Goal: Obtain resource: Download file/media

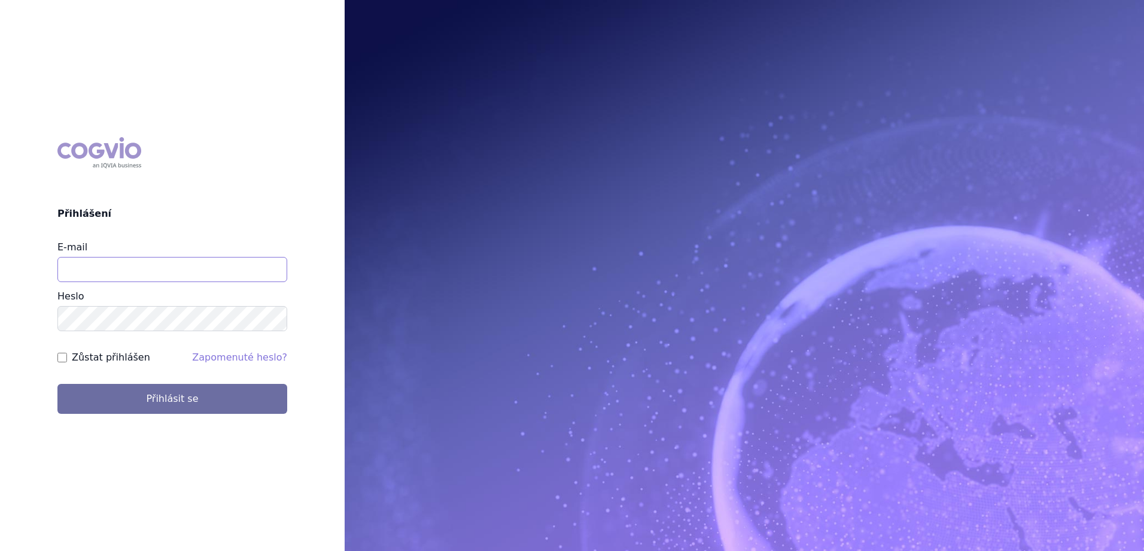
click at [159, 269] on input "E-mail" at bounding box center [172, 269] width 230 height 25
type input "petra.galusova@sobi.com"
click at [57, 373] on button "Přihlásit se" at bounding box center [172, 399] width 230 height 30
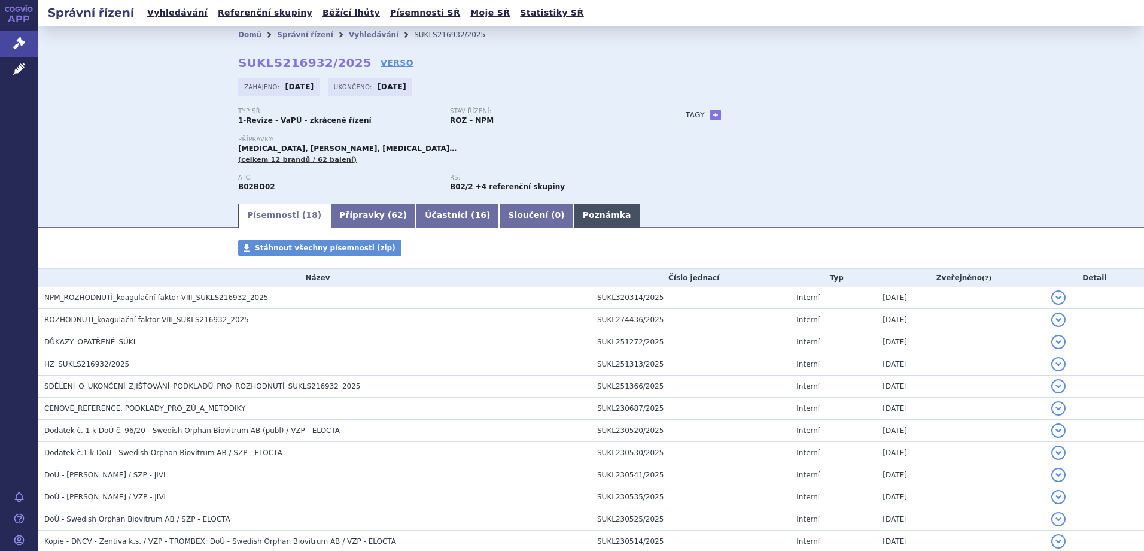
click at [574, 215] on link "Poznámka" at bounding box center [607, 215] width 66 height 24
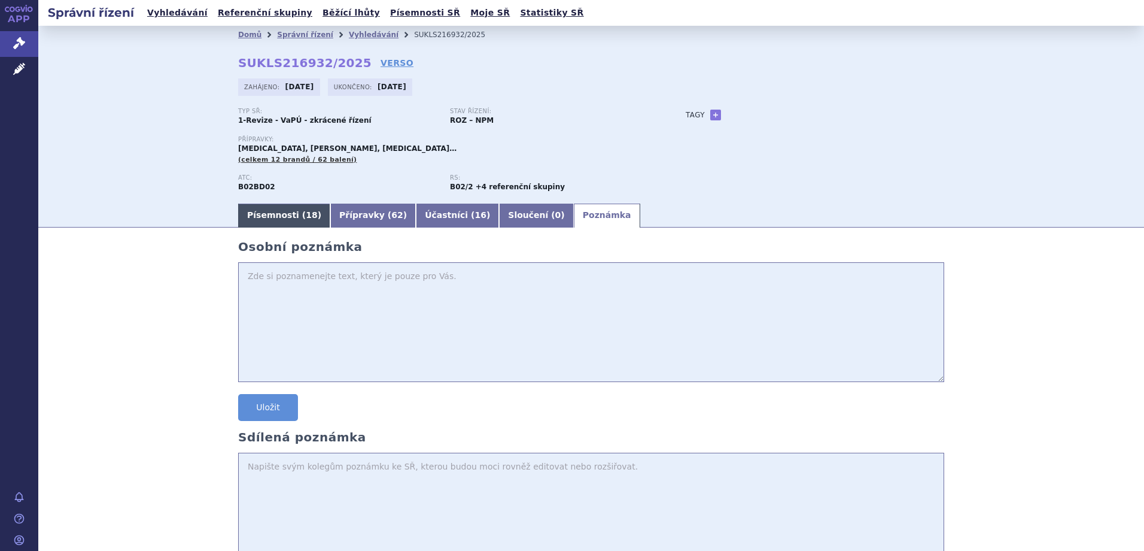
click at [284, 209] on link "Písemnosti ( 18 )" at bounding box center [284, 215] width 92 height 24
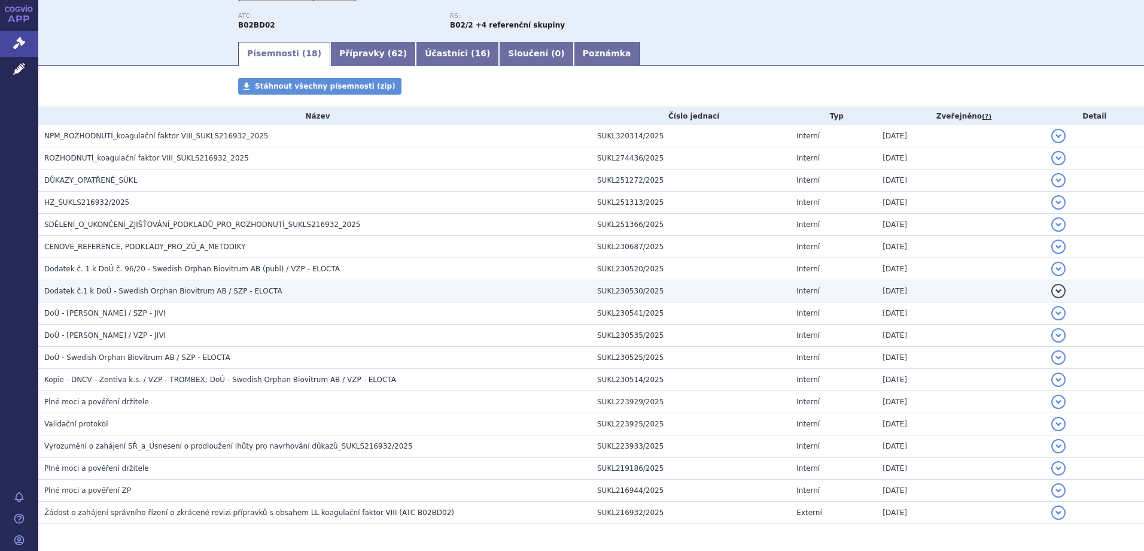
scroll to position [87, 0]
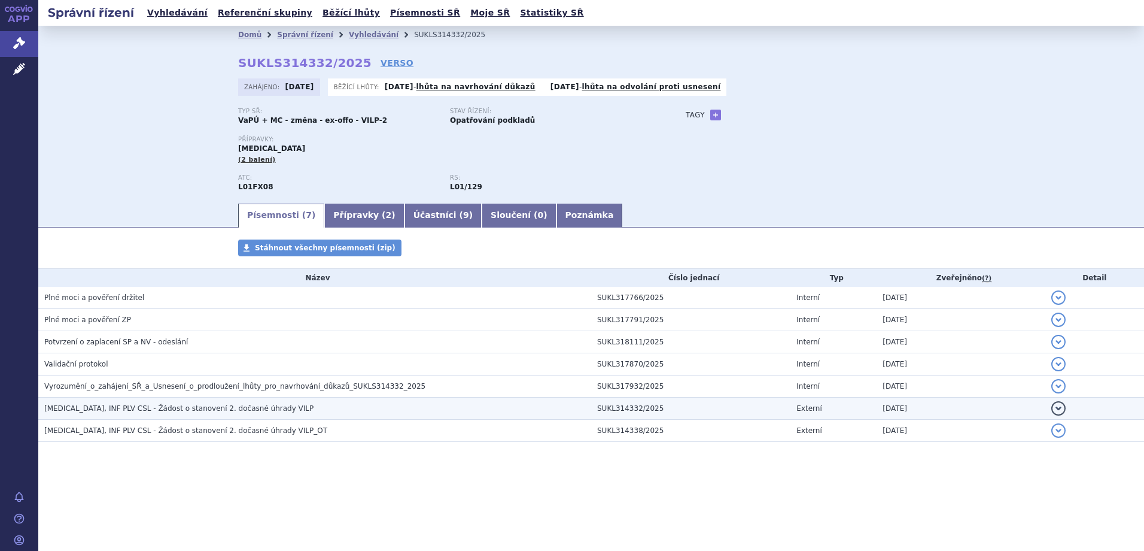
click at [170, 408] on span "EMPLICITI, INF PLV CSL - Žádost o stanovení 2. dočasné úhrady VILP" at bounding box center [178, 408] width 269 height 8
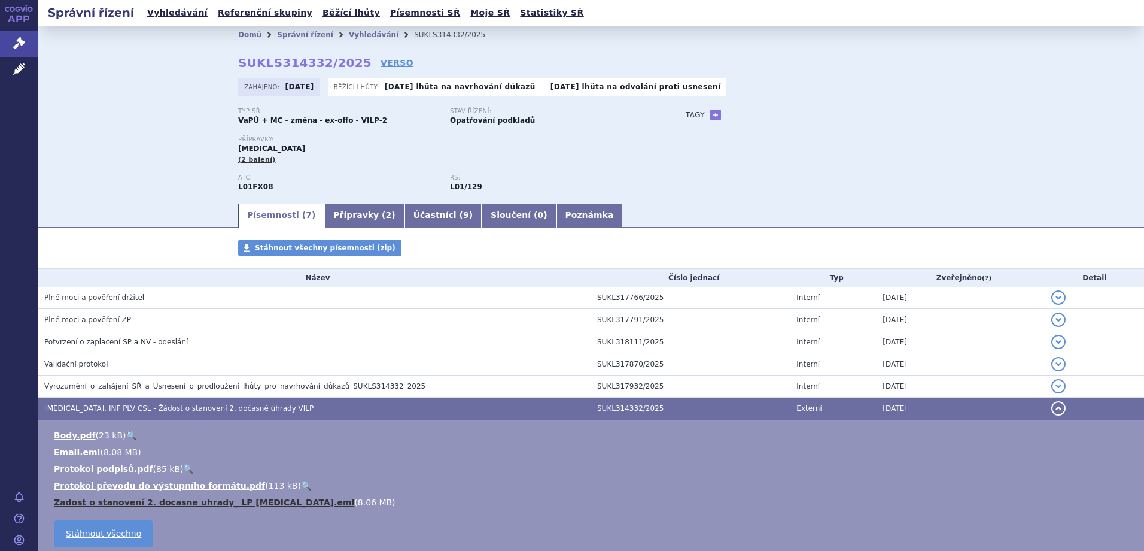
click at [253, 502] on link "Zadost o stanovení 2. docasne uhrady_ LP Empliciti.eml" at bounding box center [204, 502] width 300 height 10
